Goal: Navigation & Orientation: Find specific page/section

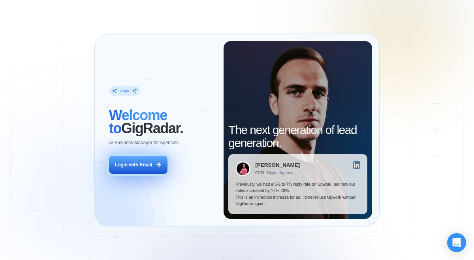
click at [126, 165] on div "Login with Email" at bounding box center [134, 165] width 38 height 7
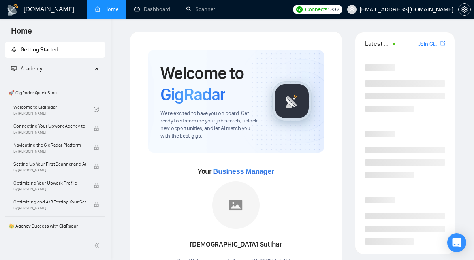
click at [39, 9] on h1 "[DOMAIN_NAME]" at bounding box center [49, 9] width 51 height 19
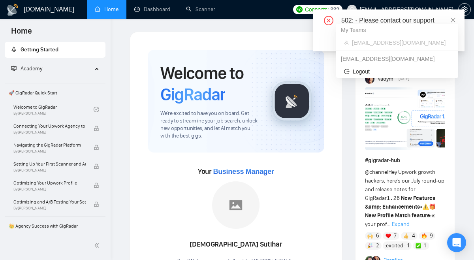
click at [432, 36] on li "marina.zuyevych@iteam-company.com" at bounding box center [397, 42] width 116 height 13
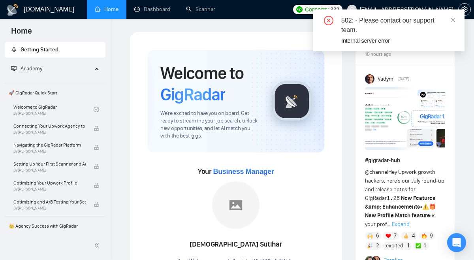
click at [385, 19] on div "502: - Please contact our support team." at bounding box center [398, 25] width 114 height 19
click at [364, 42] on div "Internal server error" at bounding box center [398, 40] width 114 height 9
click at [452, 20] on icon "close" at bounding box center [453, 20] width 4 height 4
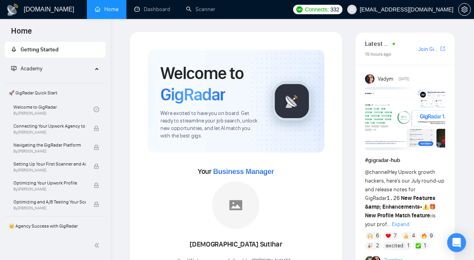
click at [46, 9] on h1 "GigRadar.io" at bounding box center [49, 9] width 51 height 19
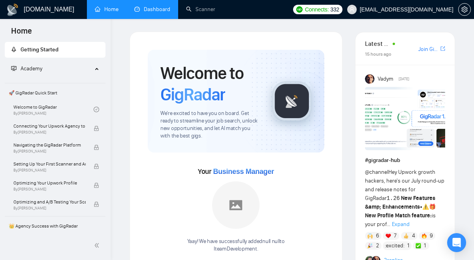
click at [149, 9] on link "Dashboard" at bounding box center [152, 9] width 36 height 7
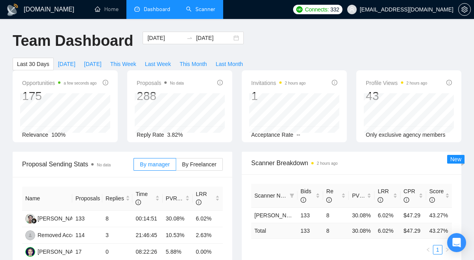
click at [193, 10] on link "Scanner" at bounding box center [200, 9] width 29 height 7
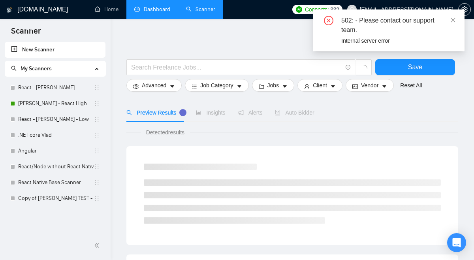
click at [454, 15] on div "502: - Please contact our support team. Internal server error" at bounding box center [389, 30] width 152 height 42
click at [451, 22] on icon "close" at bounding box center [454, 20] width 6 height 6
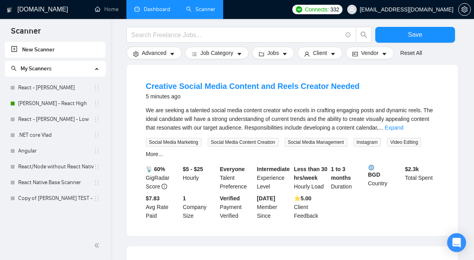
scroll to position [422, 0]
